Goal: Information Seeking & Learning: Learn about a topic

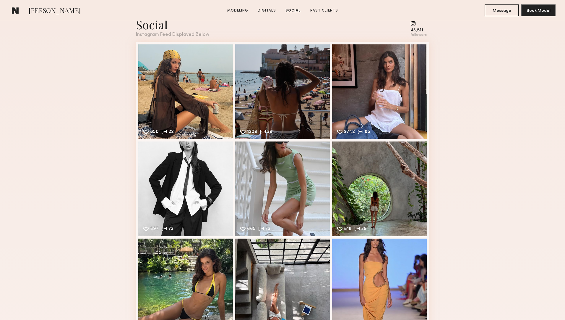
scroll to position [836, 0]
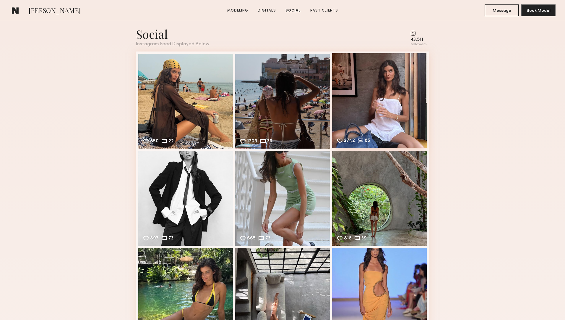
click at [410, 122] on div "2742 85 Likes & comments displayed to show model’s engagement" at bounding box center [379, 100] width 95 height 95
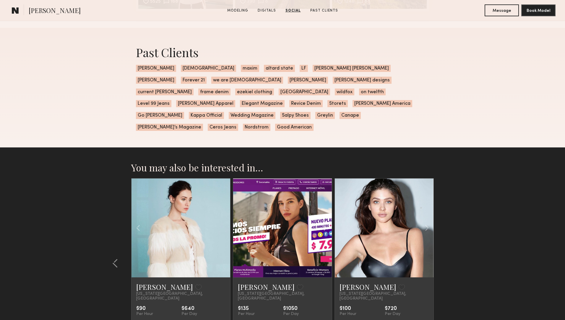
scroll to position [1286, 0]
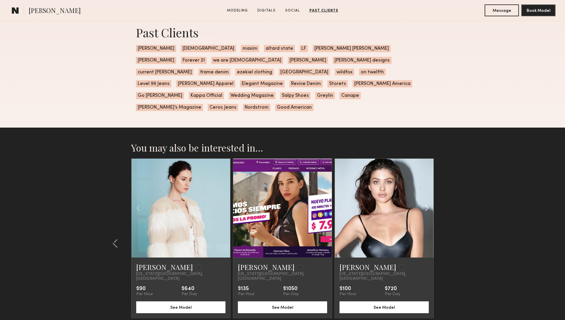
click at [427, 202] on common-icon at bounding box center [427, 207] width 9 height 11
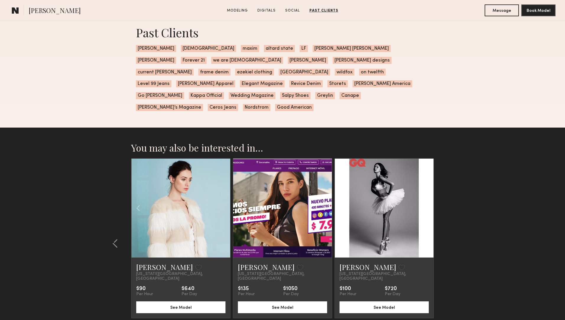
click at [428, 202] on common-icon at bounding box center [427, 207] width 9 height 11
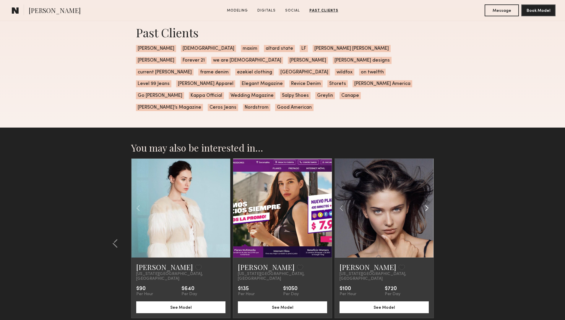
click at [428, 202] on common-icon at bounding box center [427, 207] width 9 height 11
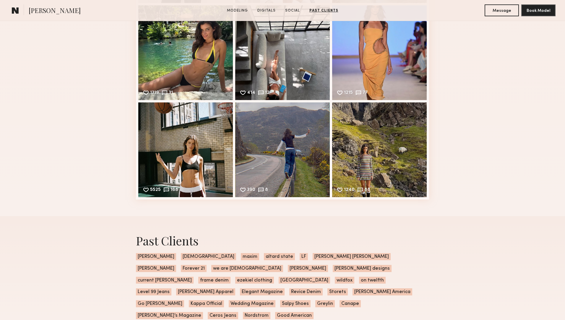
scroll to position [1040, 0]
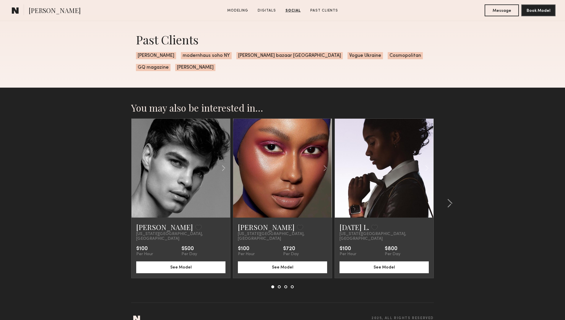
scroll to position [1109, 0]
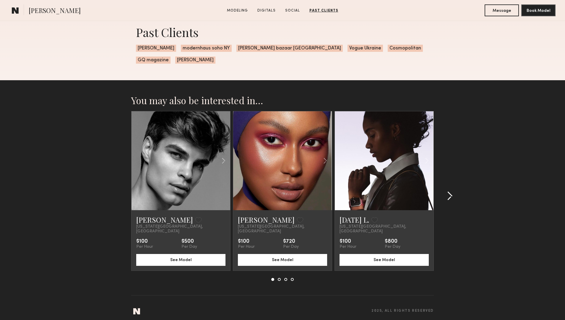
click at [451, 191] on common-icon at bounding box center [450, 195] width 6 height 9
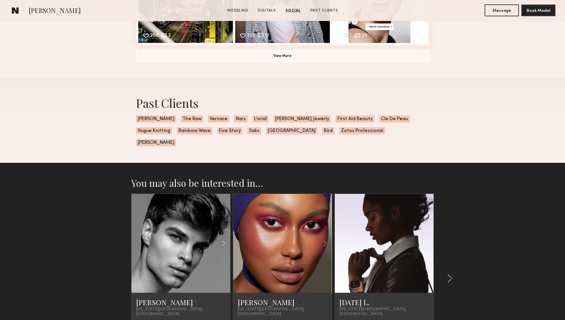
scroll to position [1109, 0]
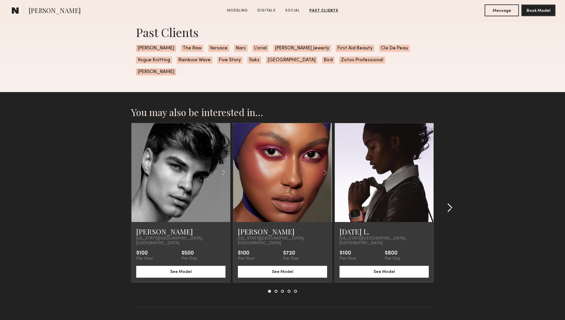
click at [450, 203] on common-icon at bounding box center [450, 207] width 6 height 9
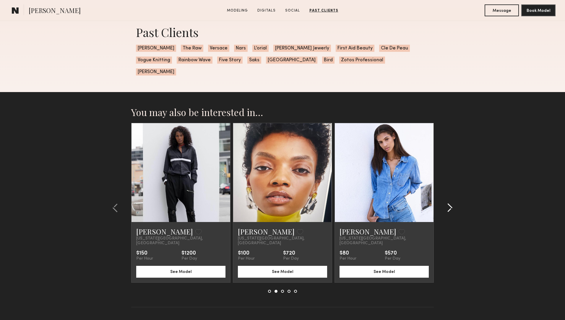
click at [450, 203] on common-icon at bounding box center [450, 207] width 6 height 9
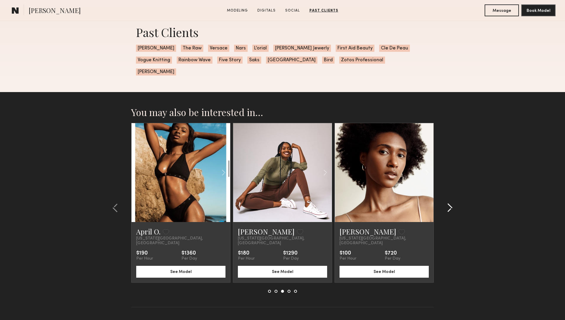
click at [450, 203] on common-icon at bounding box center [450, 207] width 6 height 9
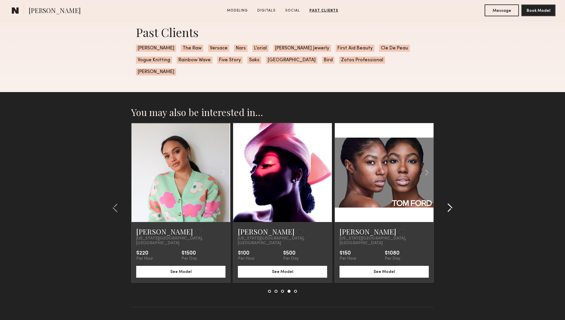
click at [450, 203] on common-icon at bounding box center [450, 207] width 6 height 9
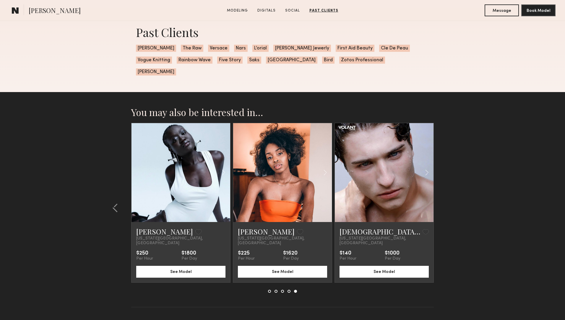
click at [450, 194] on section "You may also be interested in… [PERSON_NAME] Favorite [US_STATE][GEOGRAPHIC_DAT…" at bounding box center [282, 214] width 565 height 244
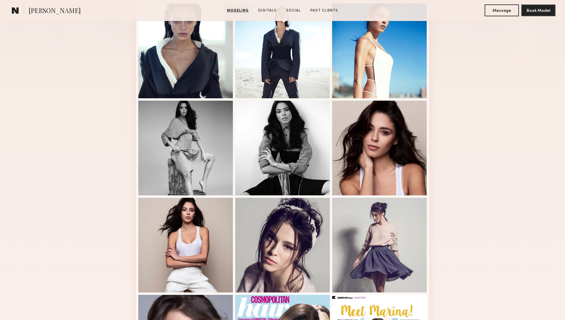
scroll to position [168, 0]
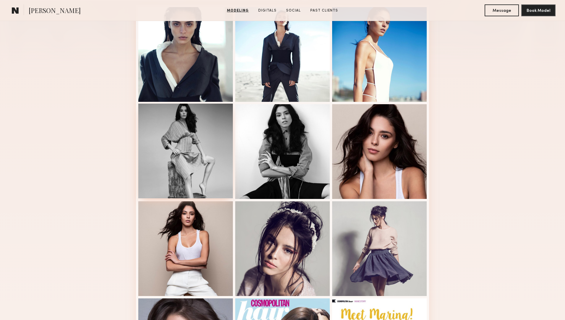
click at [204, 119] on div at bounding box center [185, 150] width 95 height 95
